Goal: Information Seeking & Learning: Find specific fact

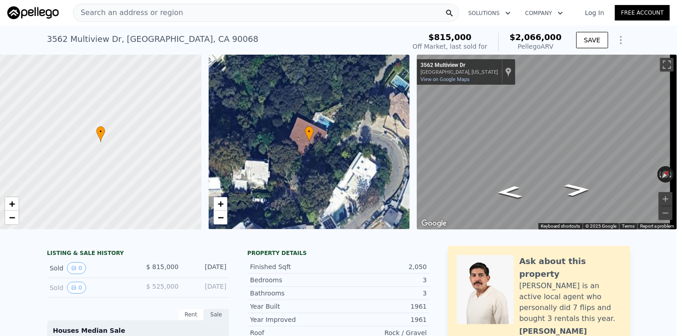
click at [254, 11] on div "Search an address or region" at bounding box center [266, 13] width 387 height 18
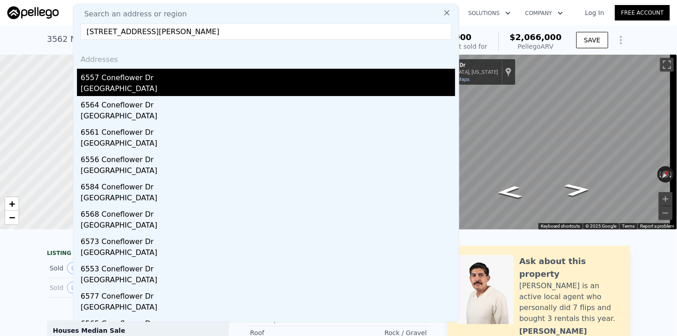
type input "[STREET_ADDRESS][PERSON_NAME]"
click at [160, 82] on div "6557 Coneflower Dr" at bounding box center [268, 76] width 375 height 15
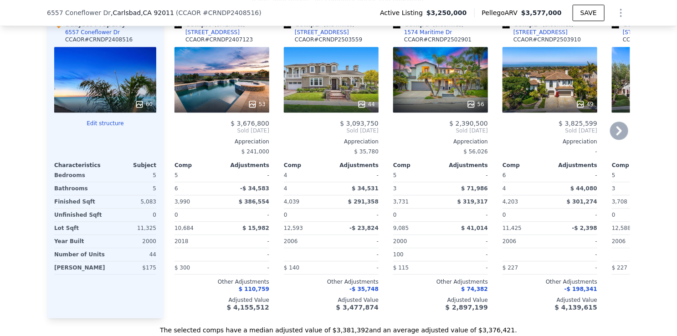
scroll to position [954, 0]
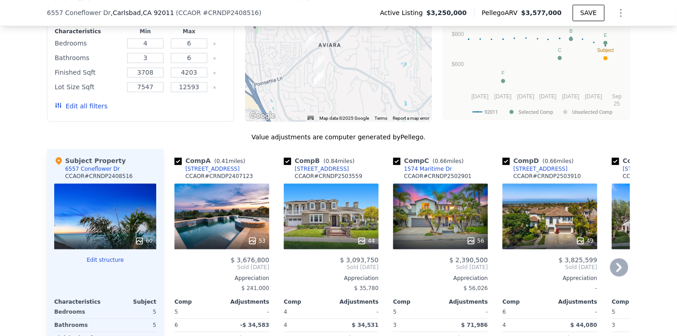
click at [204, 172] on div "[STREET_ADDRESS]" at bounding box center [213, 168] width 54 height 7
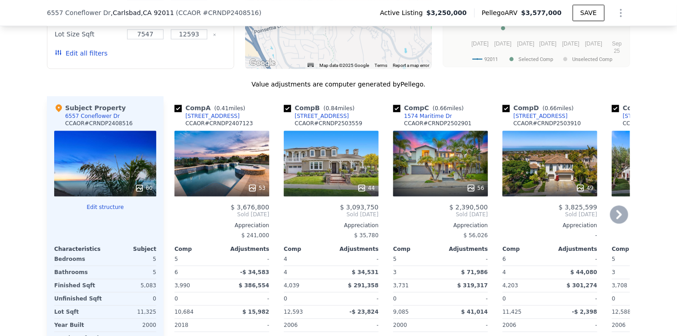
scroll to position [1045, 0]
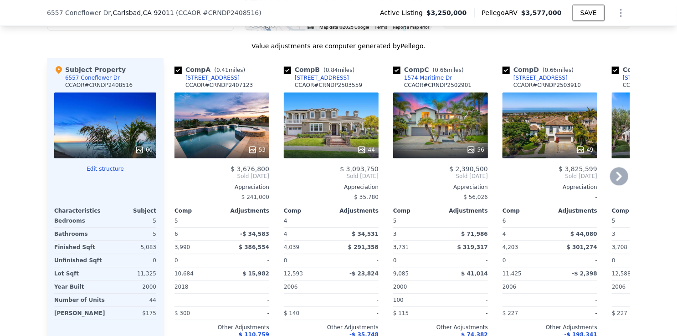
click at [616, 185] on icon at bounding box center [619, 176] width 18 height 18
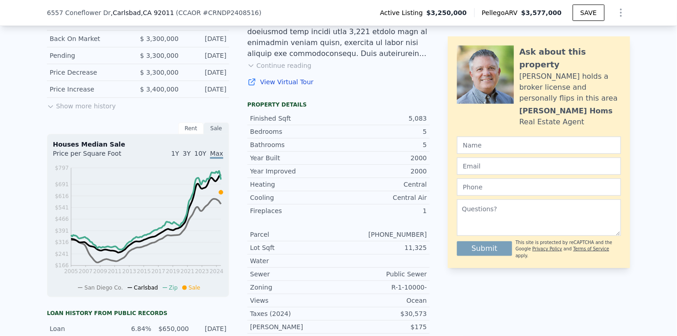
scroll to position [274, 0]
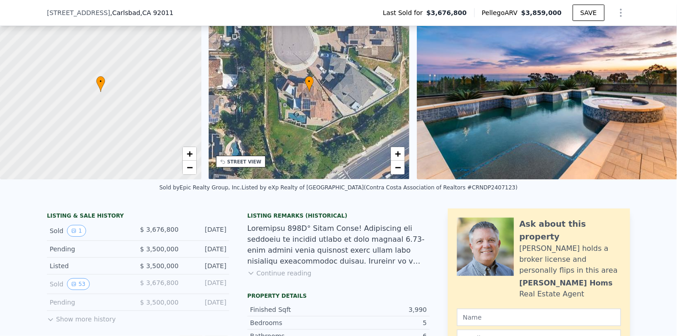
scroll to position [88, 0]
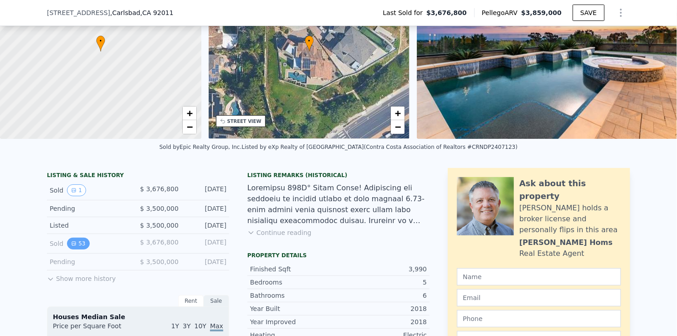
click at [71, 247] on icon "View historical data" at bounding box center [73, 243] width 5 height 5
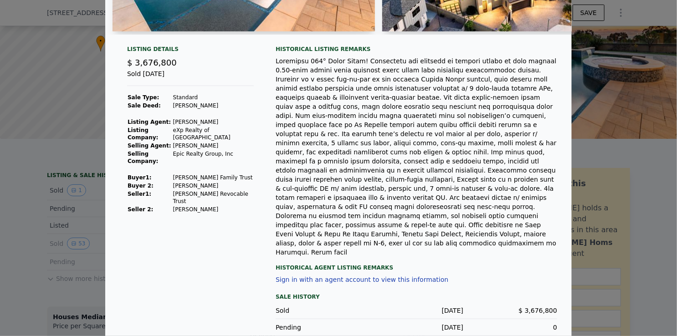
scroll to position [0, 0]
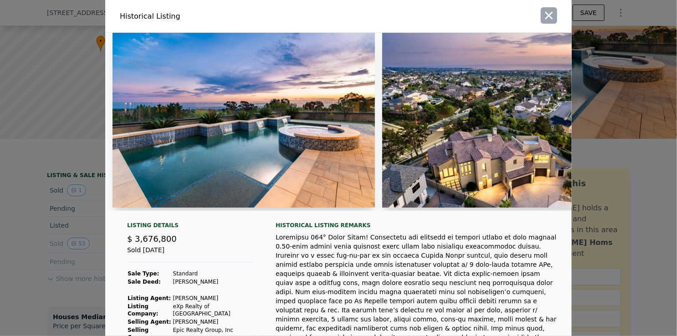
click at [543, 19] on icon "button" at bounding box center [549, 15] width 13 height 13
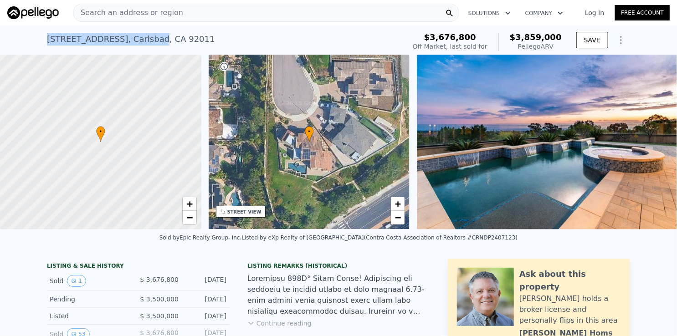
drag, startPoint x: 40, startPoint y: 38, endPoint x: 150, endPoint y: 41, distance: 109.9
click at [150, 41] on div "6768 Strawberry Pl , Carlsbad , CA 92011 Sold Aug 2024 for $3.677m (~ARV $3.859…" at bounding box center [338, 40] width 677 height 29
copy div "6768 Strawberry Pl , Carlsbad"
click at [233, 40] on div "6768 Strawberry Pl , Carlsbad , CA 92011 Sold Aug 2024 for $3.677m (~ARV $3.859…" at bounding box center [224, 42] width 355 height 26
drag, startPoint x: 46, startPoint y: 42, endPoint x: 149, endPoint y: 41, distance: 103.1
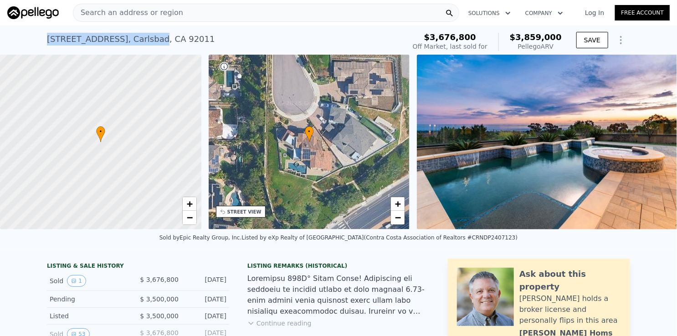
click at [149, 41] on div "6768 Strawberry Pl , Carlsbad , CA 92011" at bounding box center [131, 39] width 168 height 13
copy div "6768 Strawberry Pl , Carlsbad"
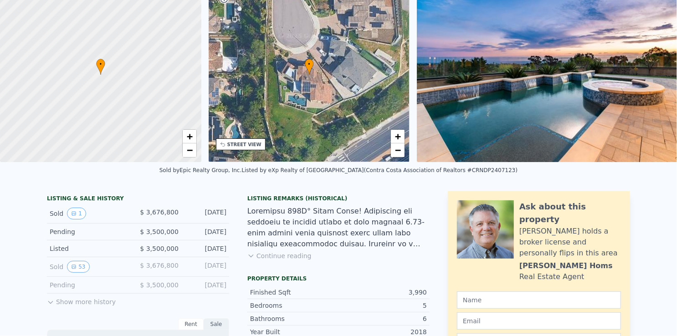
scroll to position [3, 0]
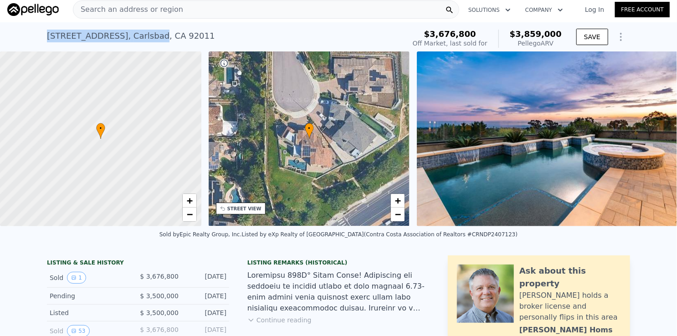
drag, startPoint x: 38, startPoint y: 37, endPoint x: 150, endPoint y: 39, distance: 112.2
click at [150, 39] on div "6768 Strawberry Pl , Carlsbad , CA 92011 Sold Aug 2024 for $3.677m (~ARV $3.859…" at bounding box center [338, 36] width 677 height 29
copy div "6768 Strawberry Pl , Carlsbad"
